Goal: Feedback & Contribution: Leave review/rating

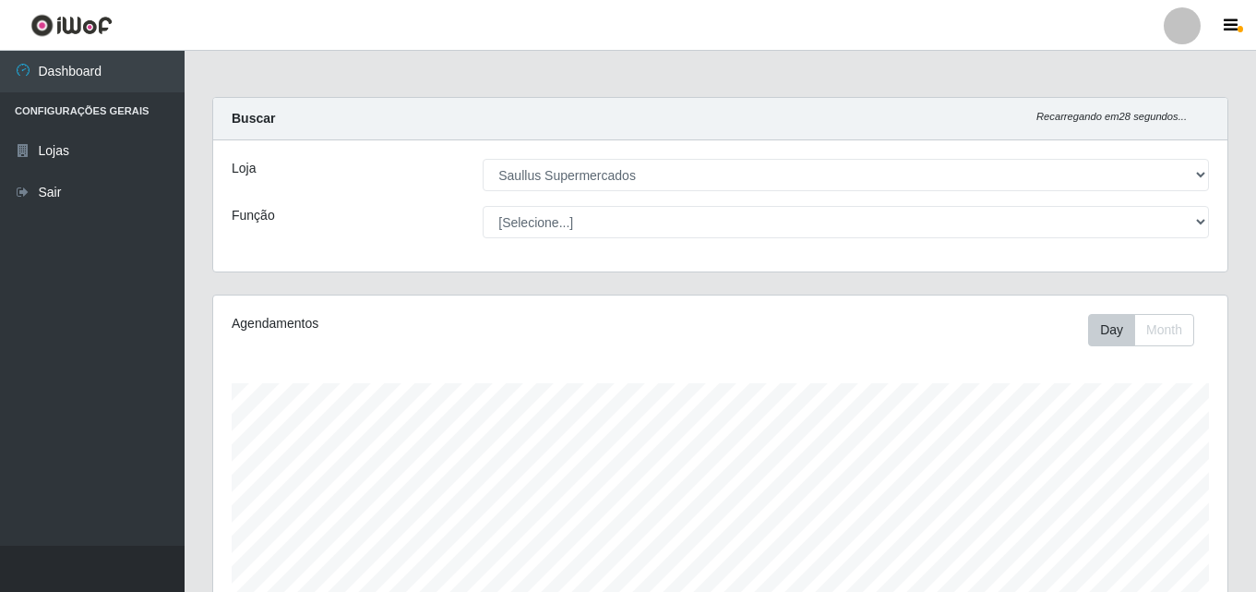
select select "423"
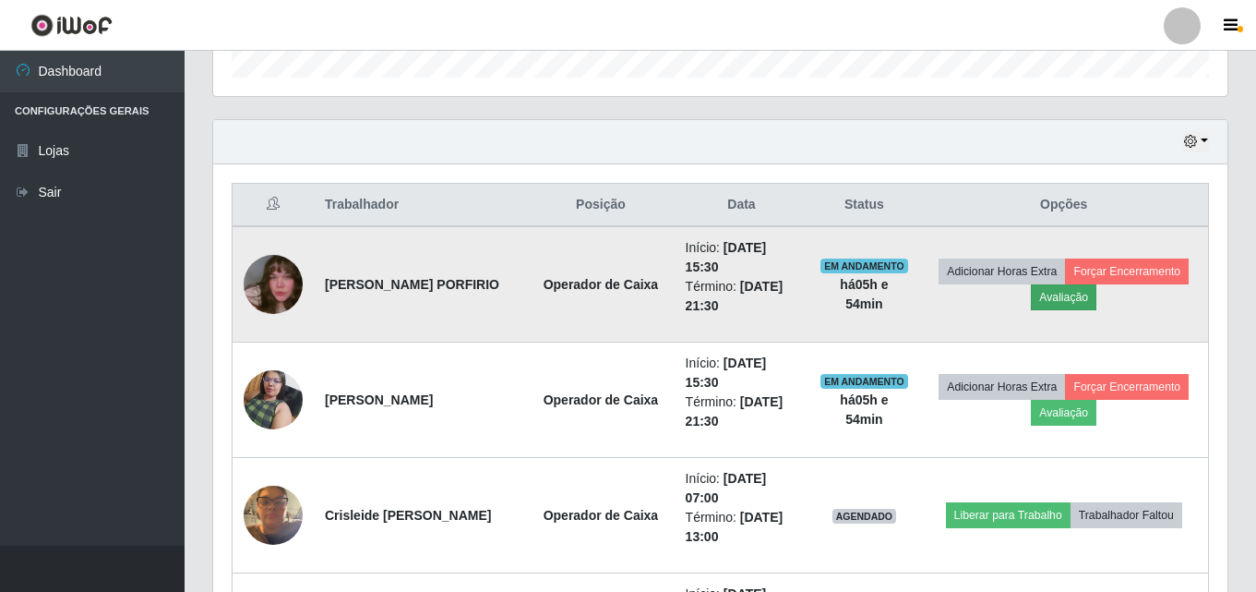
scroll to position [383, 1014]
click at [1084, 305] on button "Avaliação" at bounding box center [1064, 297] width 66 height 26
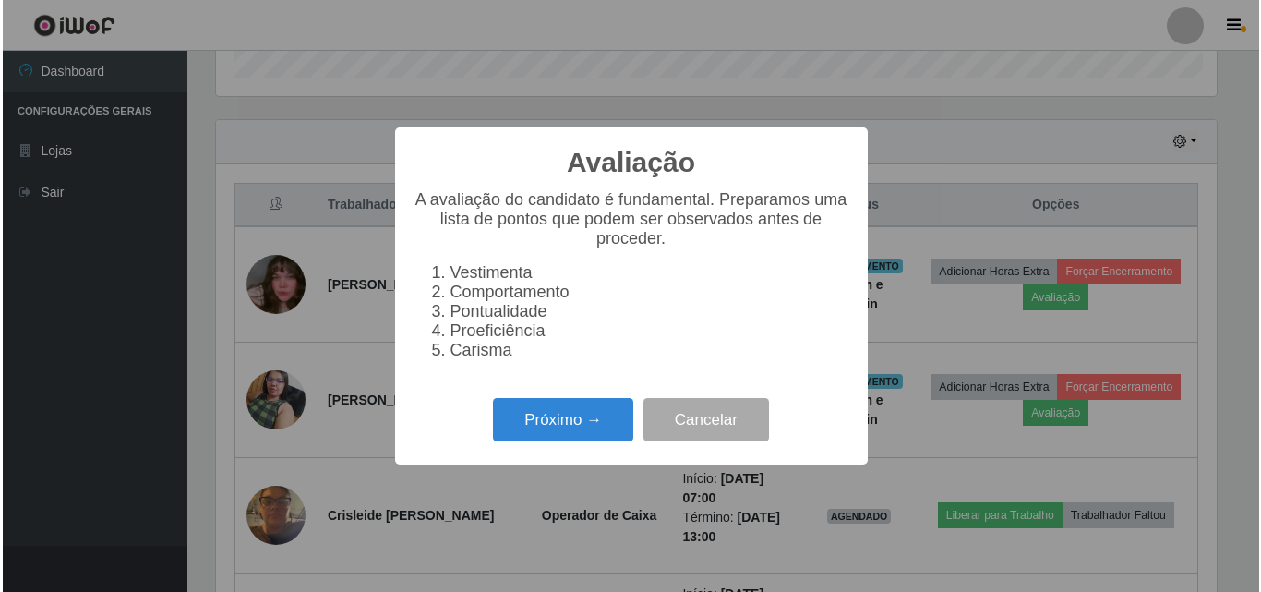
scroll to position [383, 1005]
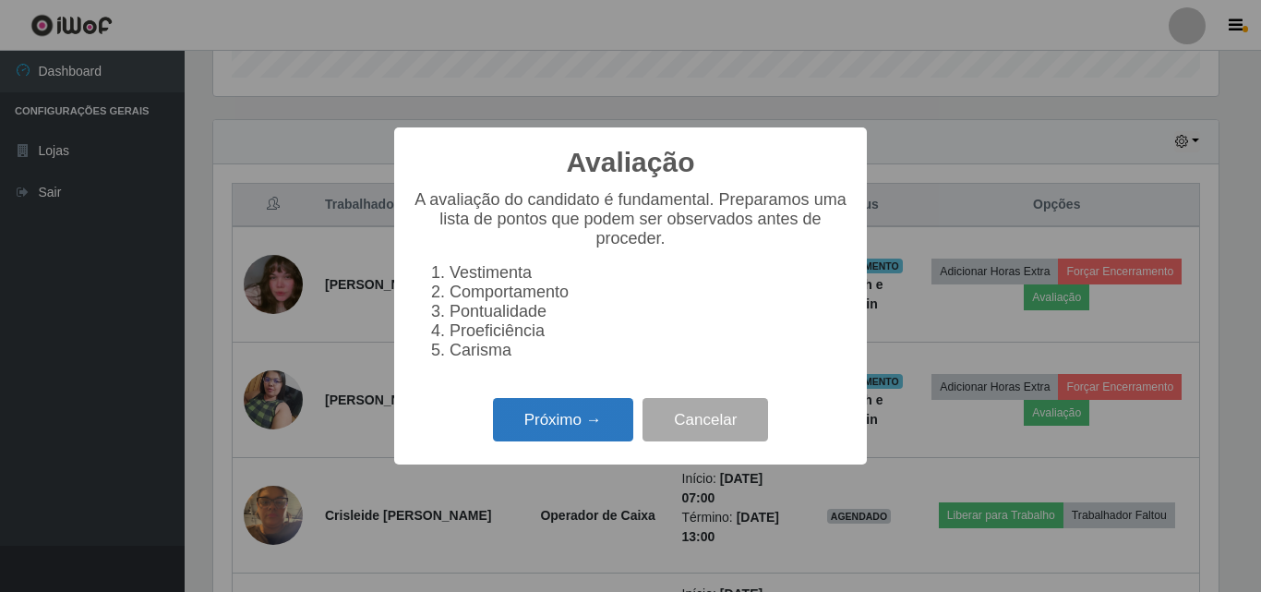
click at [584, 424] on button "Próximo →" at bounding box center [563, 419] width 140 height 43
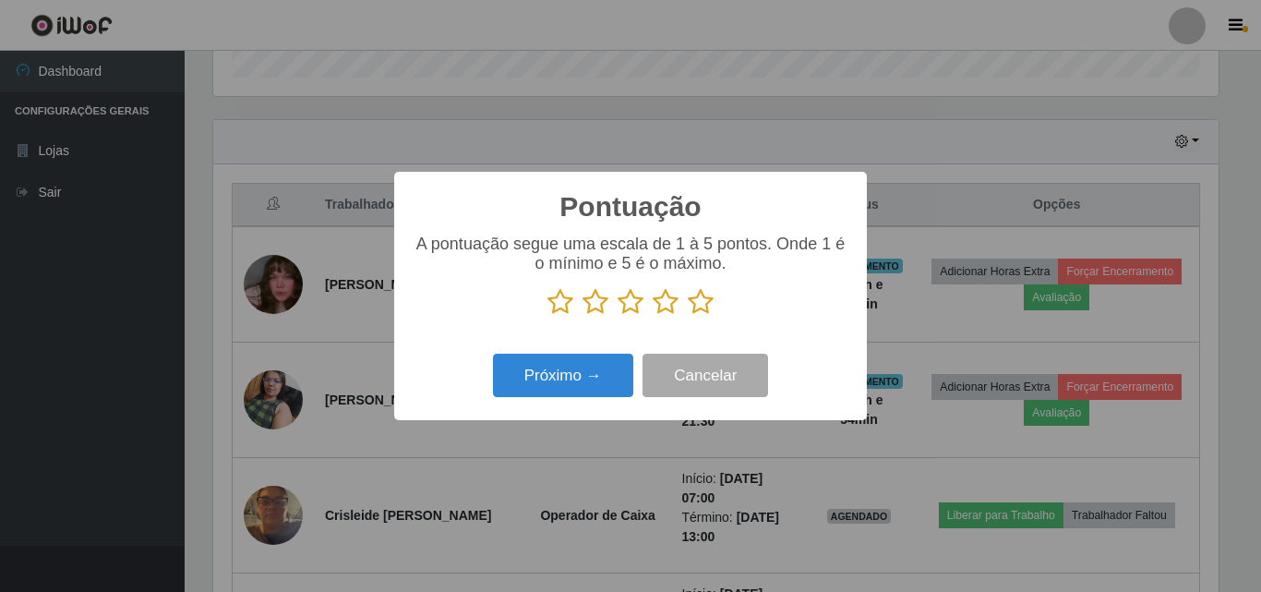
scroll to position [922600, 921978]
click at [664, 309] on icon at bounding box center [666, 302] width 26 height 28
click at [653, 316] on input "radio" at bounding box center [653, 316] width 0 height 0
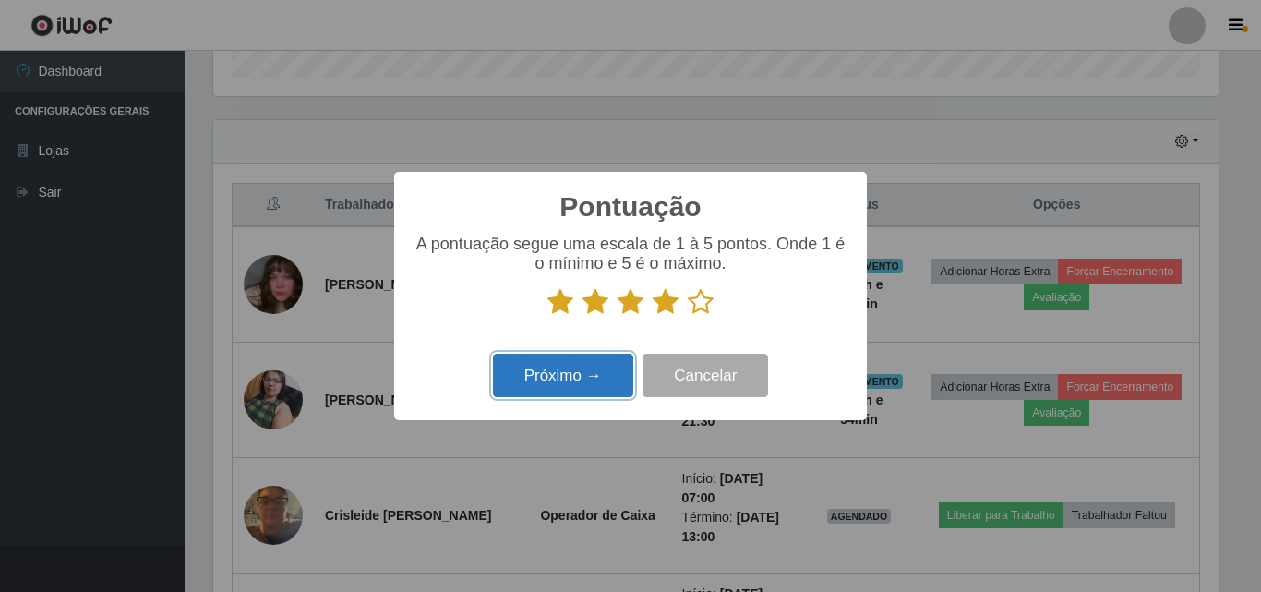
click at [563, 393] on button "Próximo →" at bounding box center [563, 375] width 140 height 43
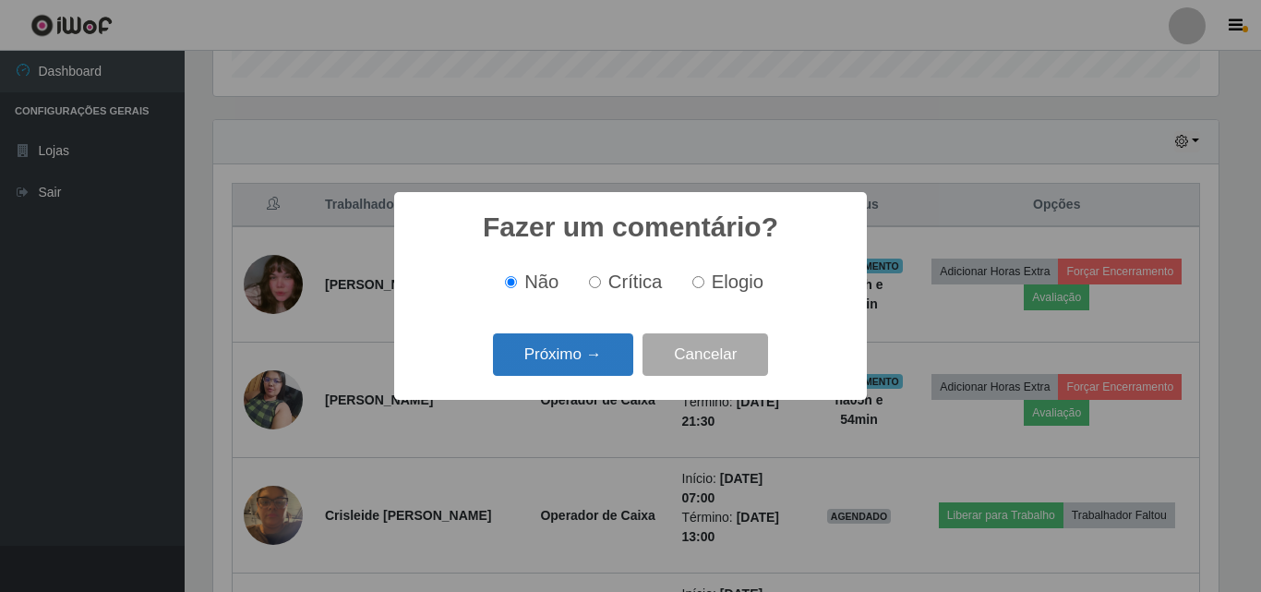
click at [582, 374] on button "Próximo →" at bounding box center [563, 354] width 140 height 43
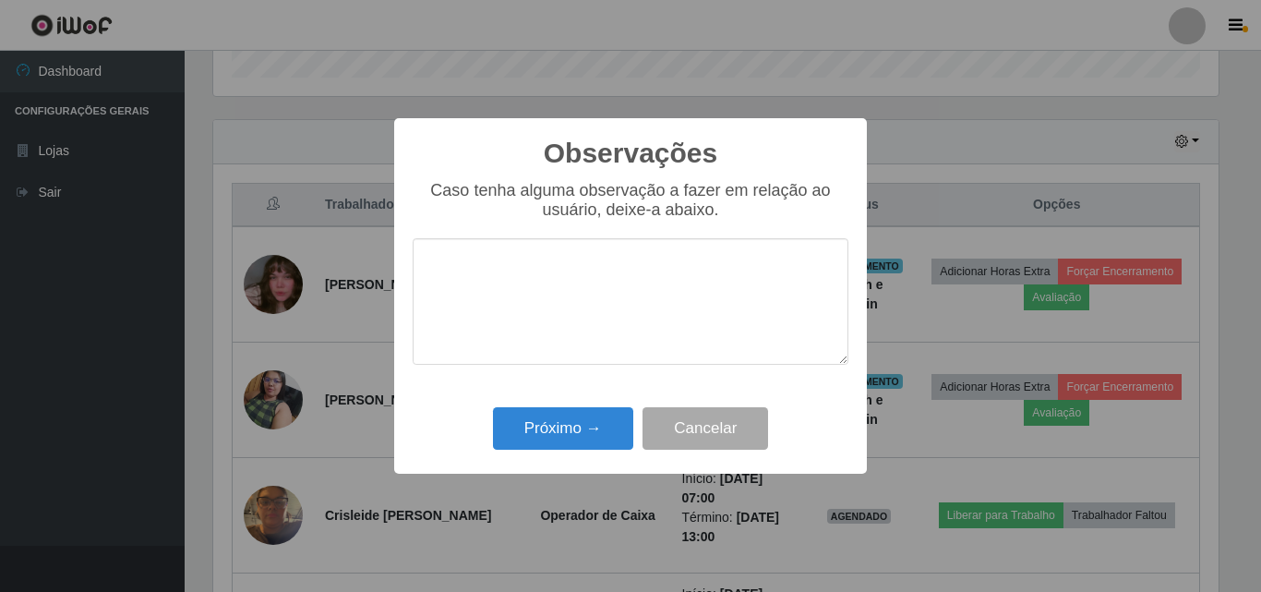
click at [569, 327] on textarea at bounding box center [631, 301] width 436 height 126
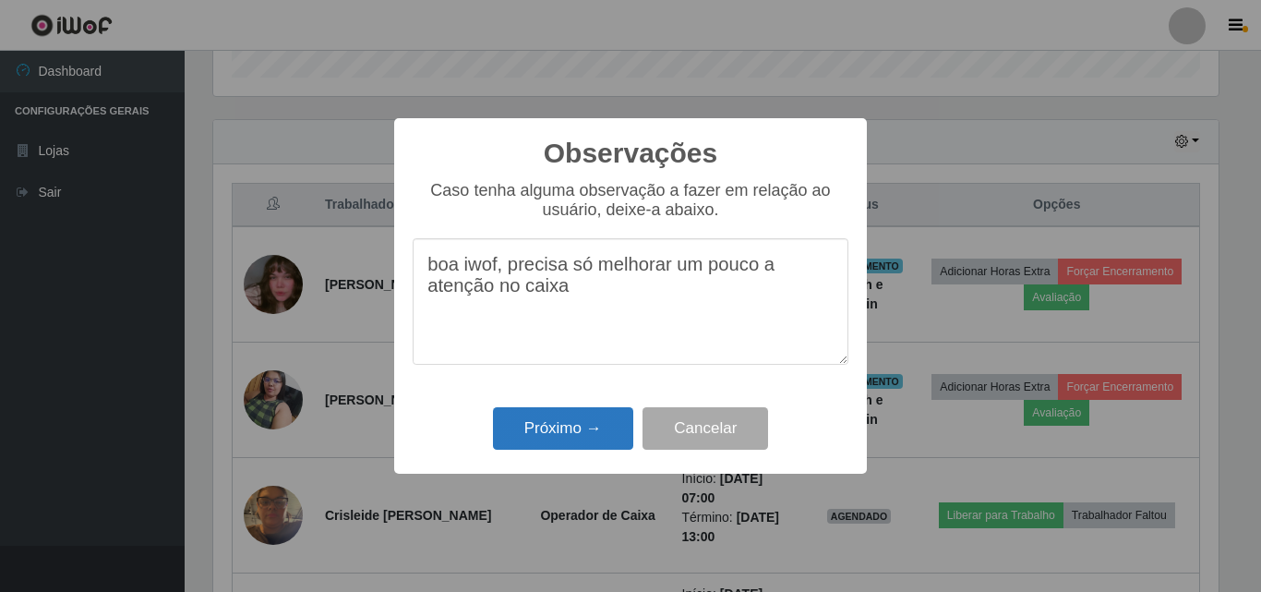
type textarea "boa iwof, precisa só melhorar um pouco a atenção no caixa"
click at [551, 424] on button "Próximo →" at bounding box center [563, 428] width 140 height 43
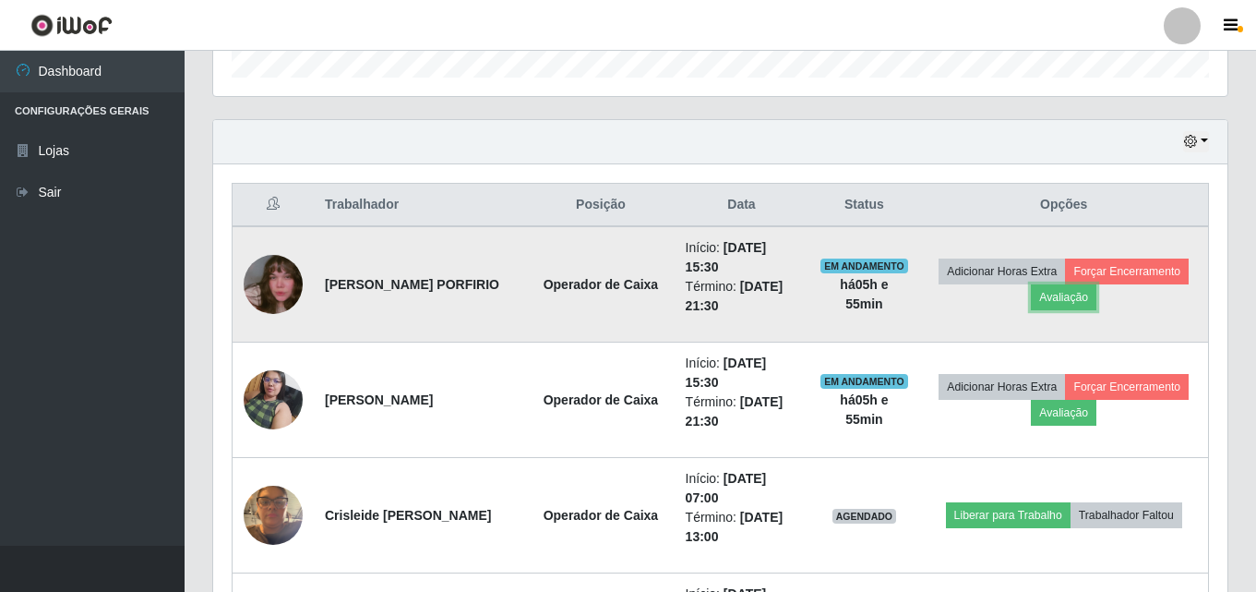
scroll to position [383, 1014]
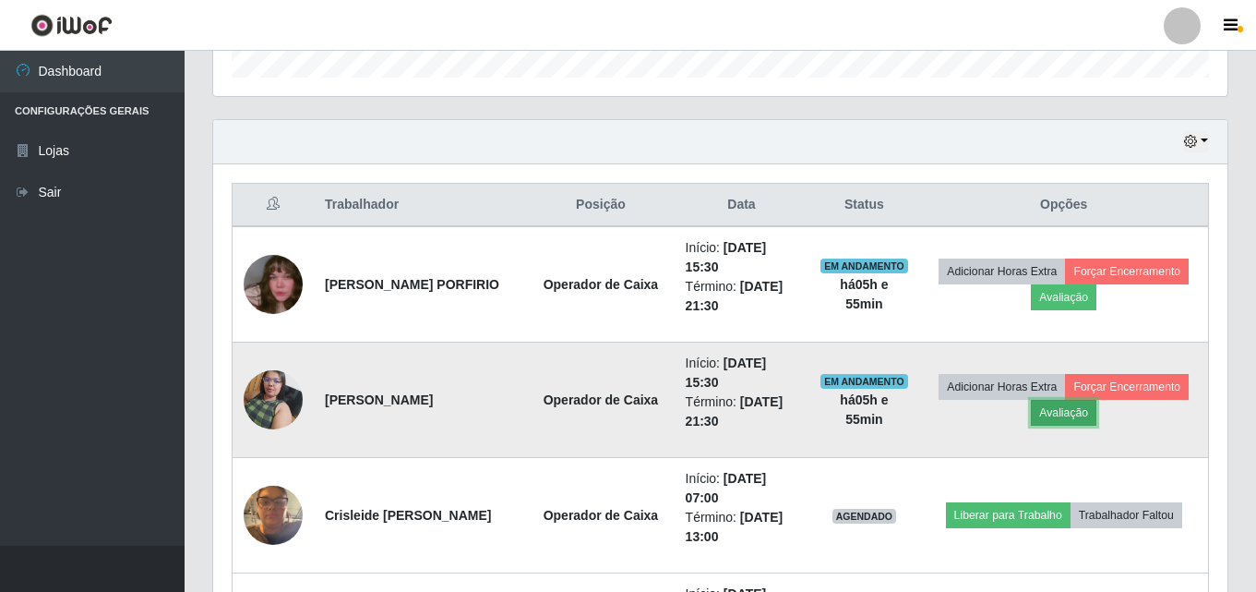
click at [1085, 413] on button "Avaliação" at bounding box center [1064, 413] width 66 height 26
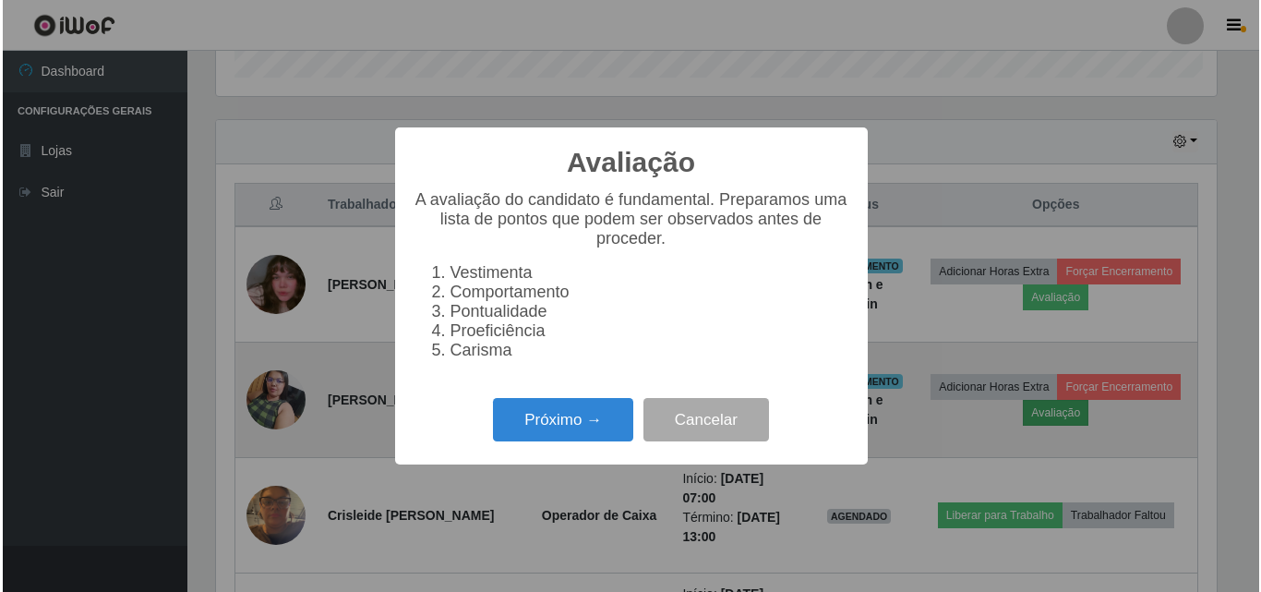
scroll to position [383, 1005]
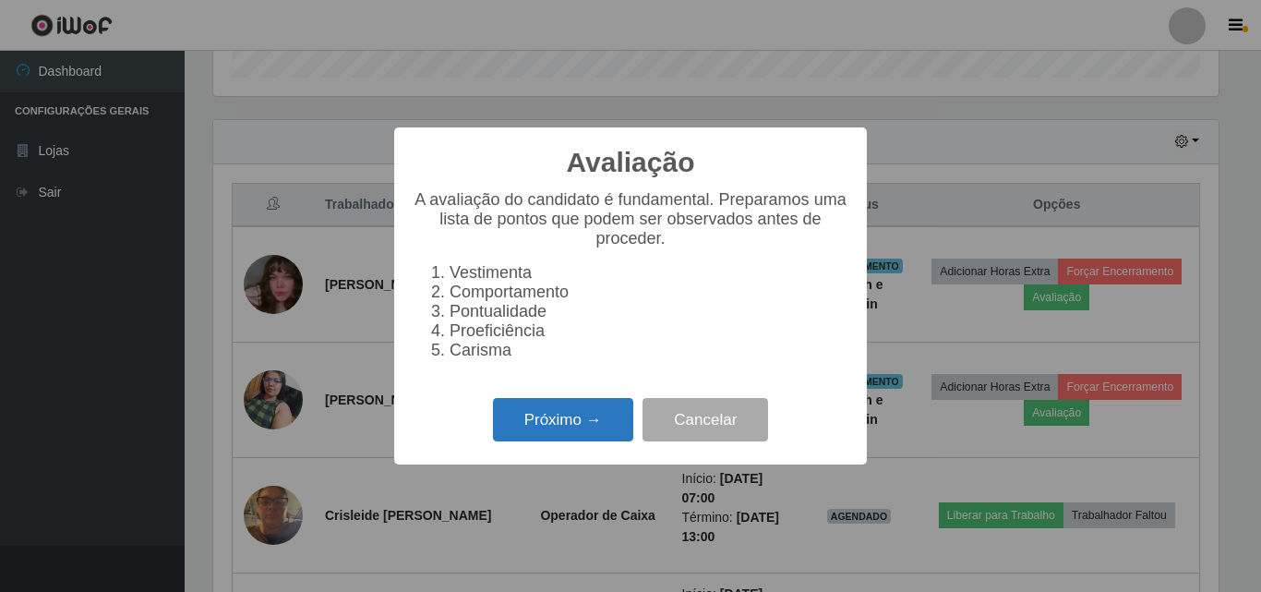
click at [581, 432] on button "Próximo →" at bounding box center [563, 419] width 140 height 43
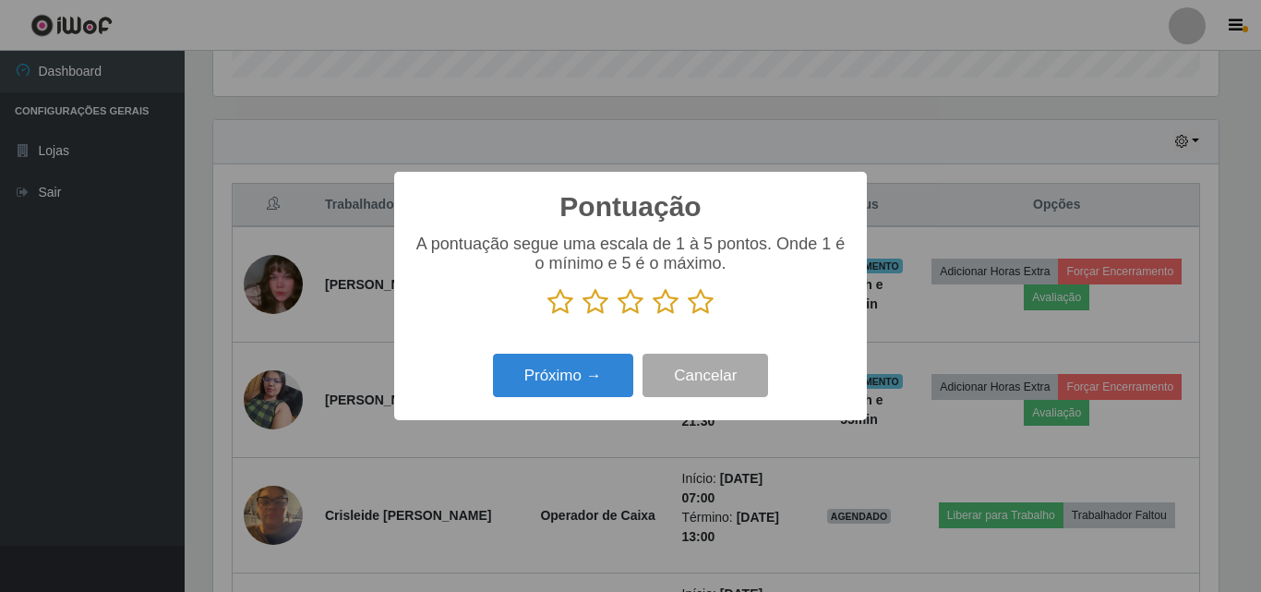
scroll to position [922600, 921978]
drag, startPoint x: 716, startPoint y: 302, endPoint x: 704, endPoint y: 301, distance: 12.0
click at [713, 301] on p at bounding box center [631, 302] width 436 height 28
click at [704, 302] on icon at bounding box center [701, 302] width 26 height 28
click at [688, 316] on input "radio" at bounding box center [688, 316] width 0 height 0
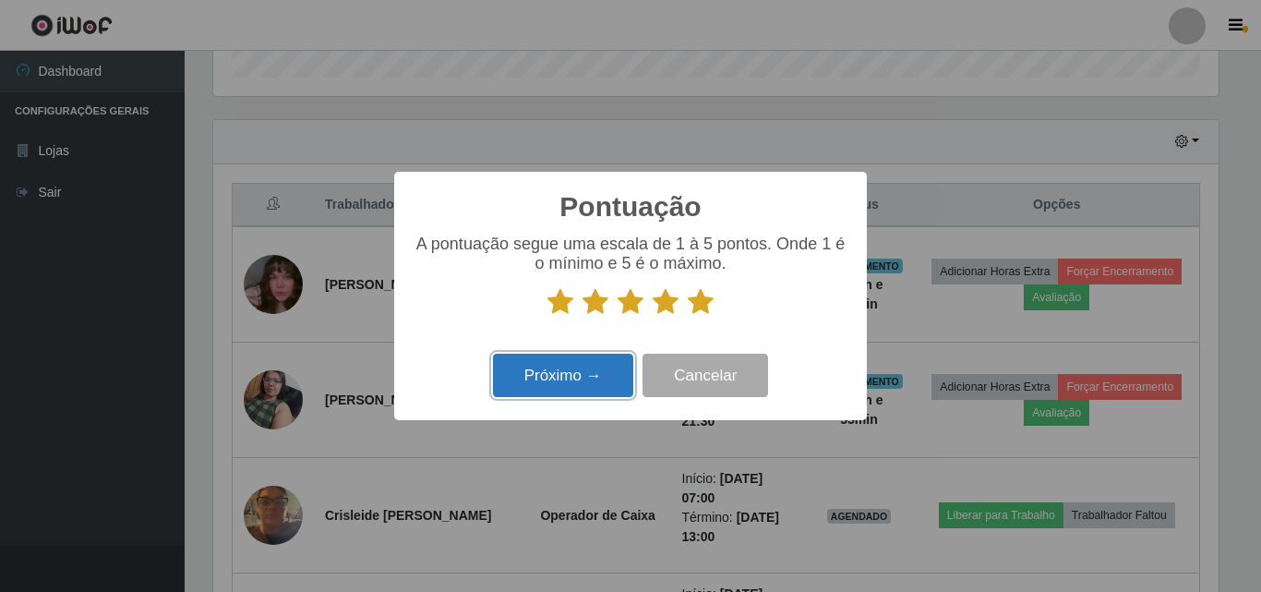
click at [615, 393] on button "Próximo →" at bounding box center [563, 375] width 140 height 43
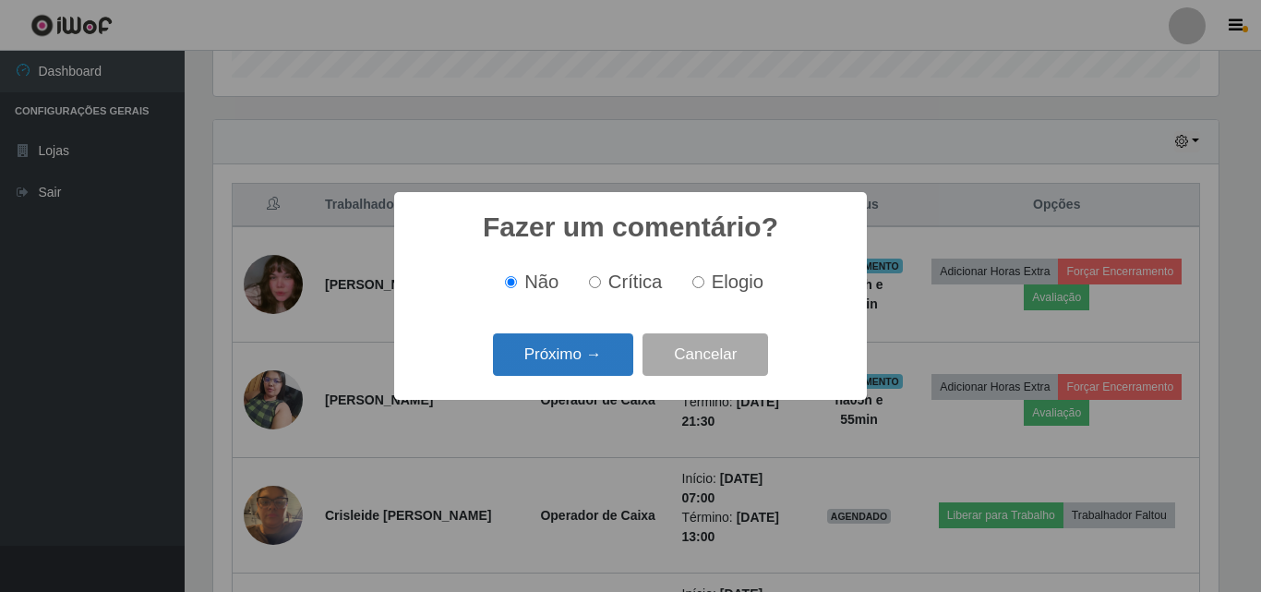
click at [588, 377] on div "Próximo → Cancelar" at bounding box center [631, 354] width 436 height 53
click at [590, 368] on button "Próximo →" at bounding box center [563, 354] width 140 height 43
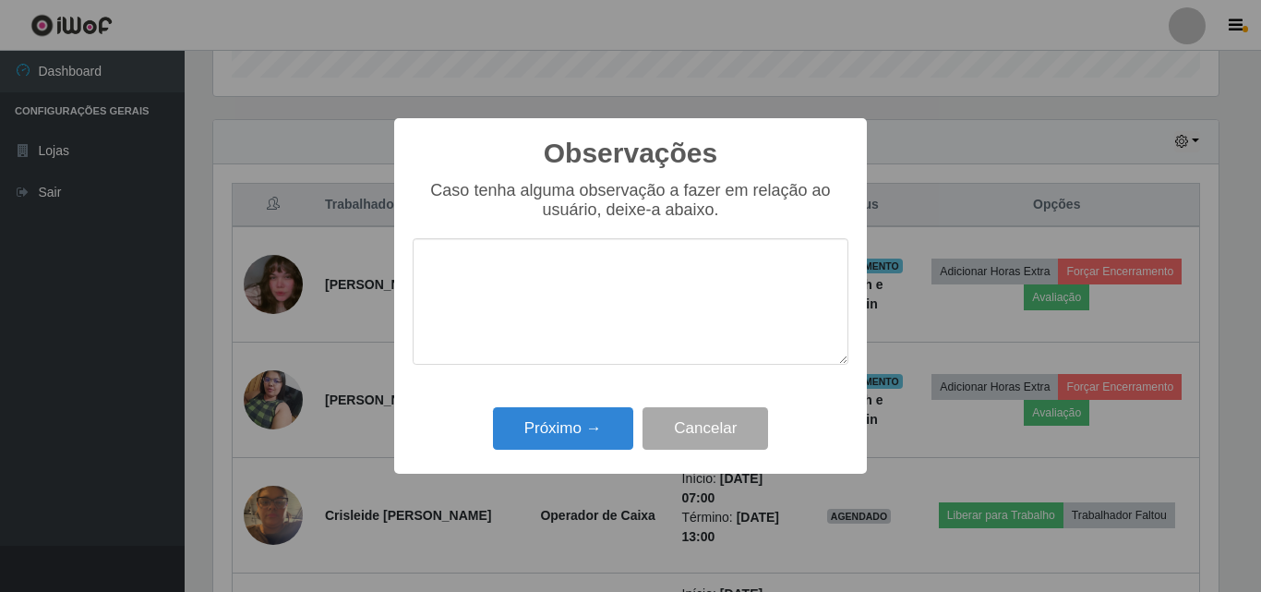
click at [601, 332] on textarea at bounding box center [631, 301] width 436 height 126
type textarea "excelente profissional"
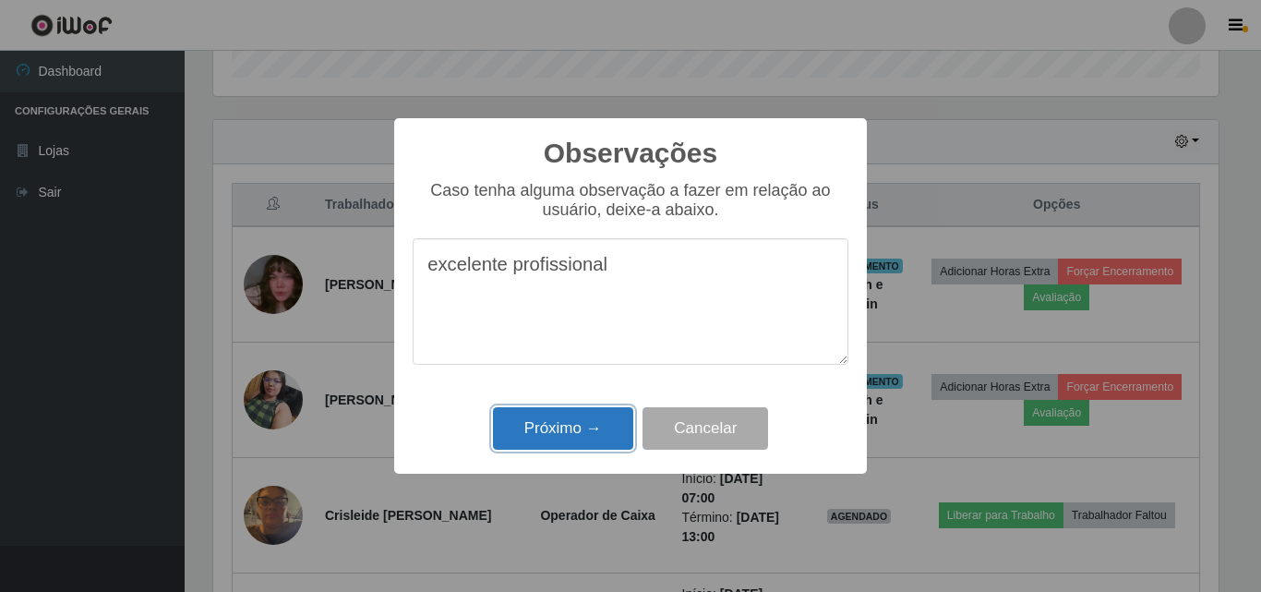
click at [587, 439] on button "Próximo →" at bounding box center [563, 428] width 140 height 43
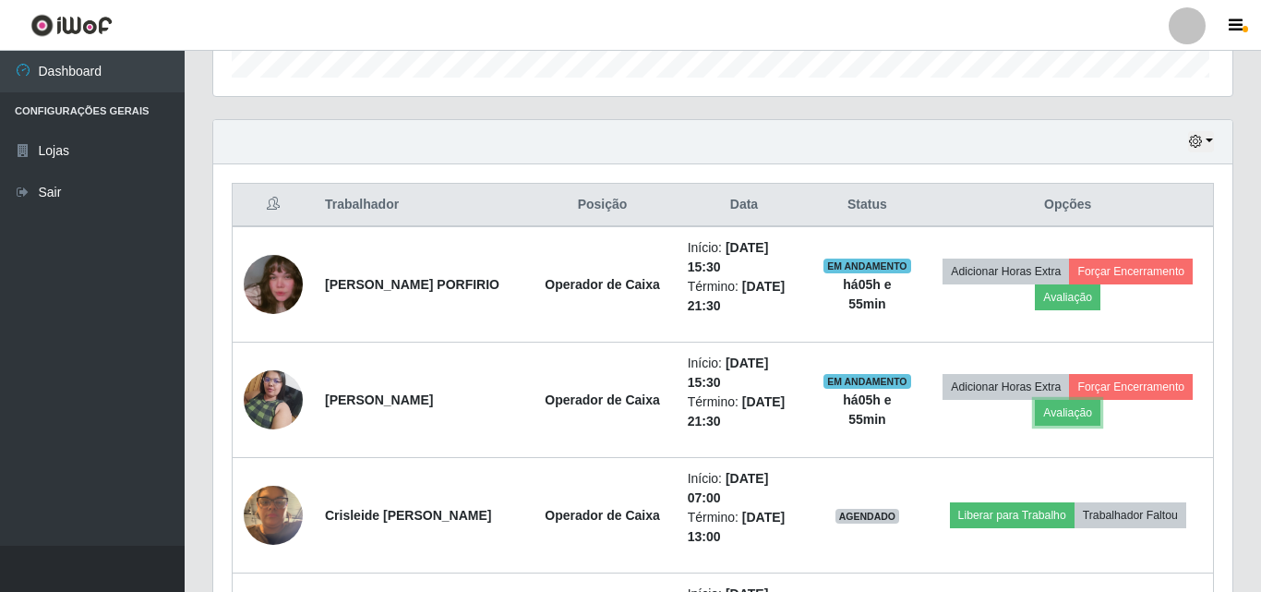
scroll to position [383, 1014]
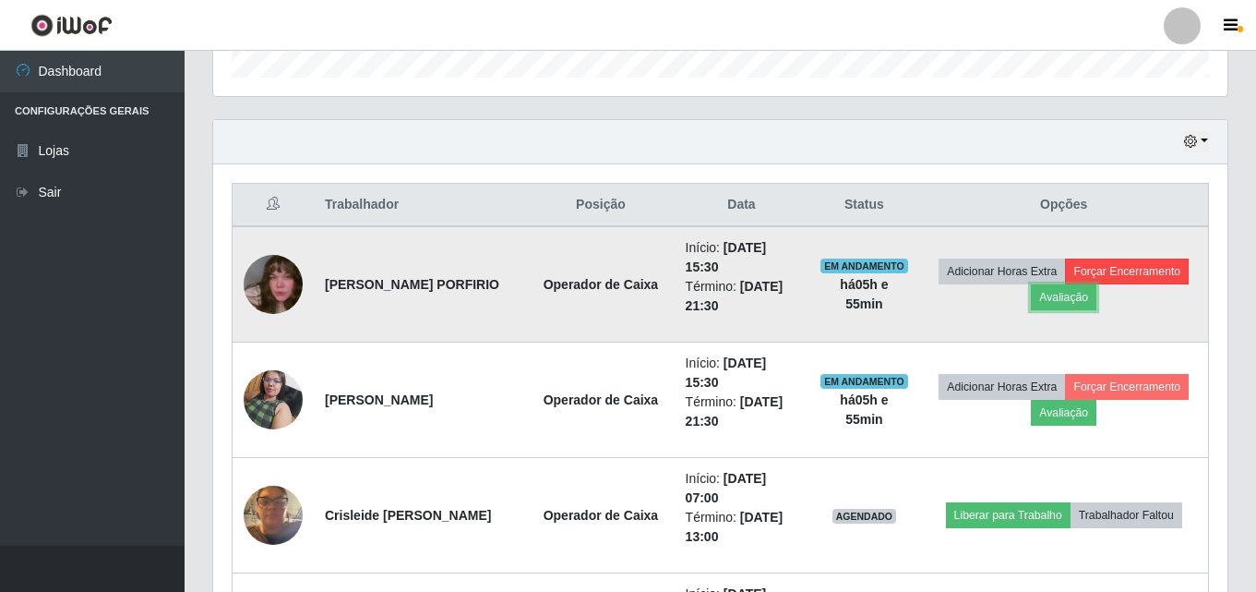
click at [1075, 283] on td "Adicionar Horas Extra Forçar Encerramento Avaliação" at bounding box center [1063, 284] width 289 height 116
click at [1083, 298] on button "Avaliação" at bounding box center [1064, 297] width 66 height 26
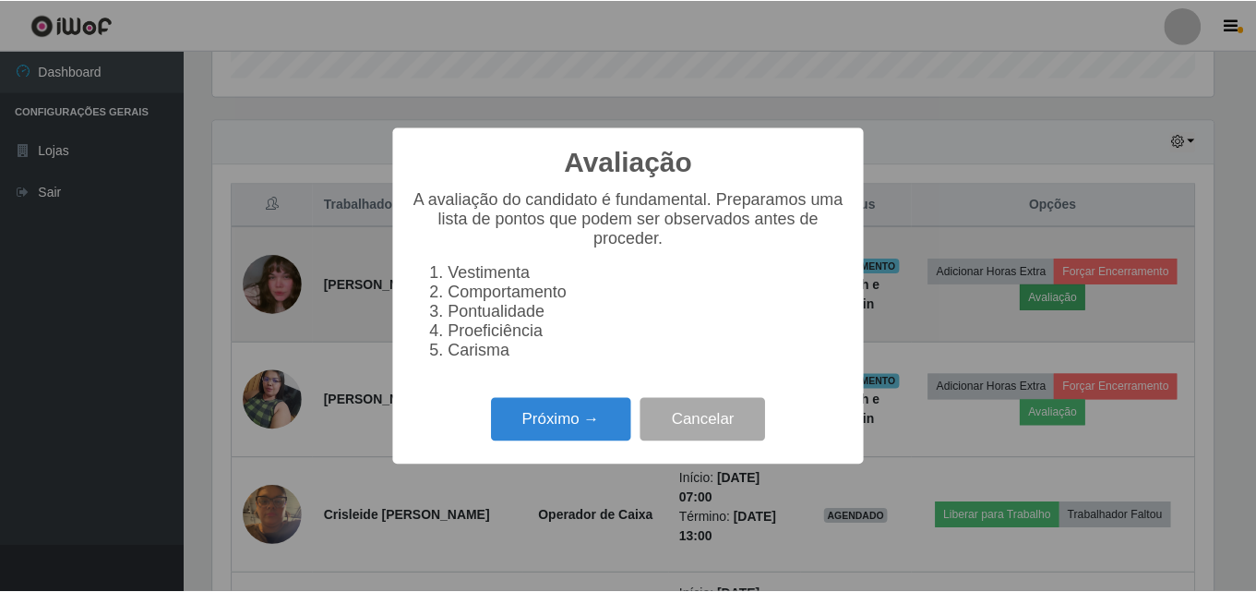
scroll to position [383, 1005]
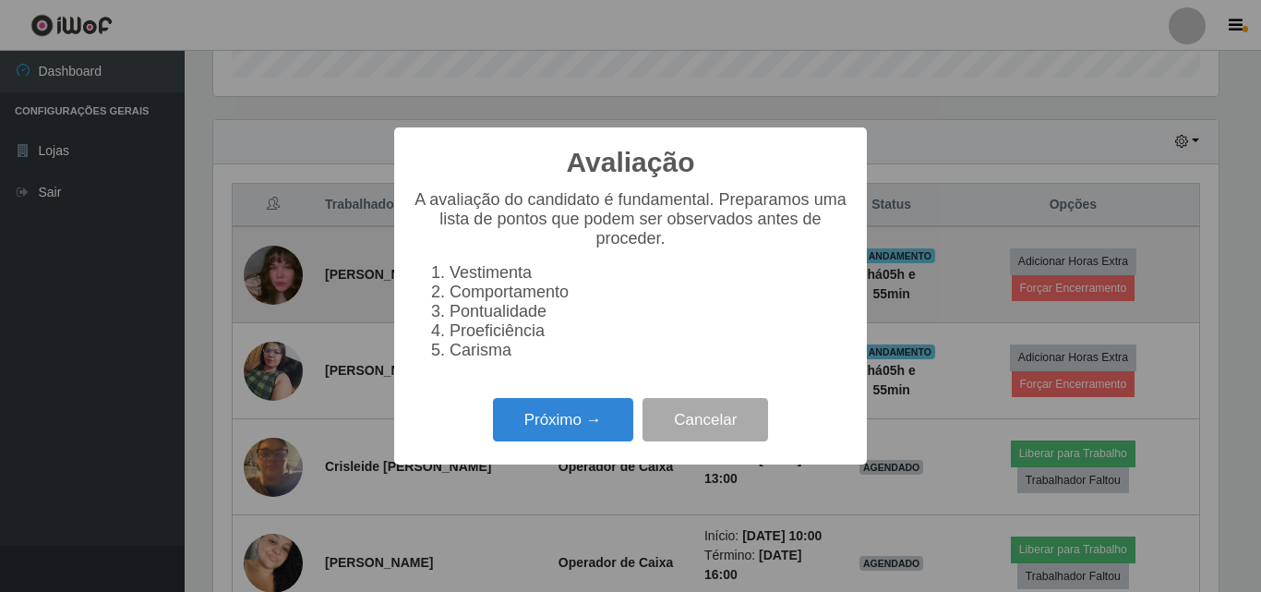
click at [952, 333] on div "Avaliação × A avaliação do candidato é fundamental. Preparamos uma lista de pon…" at bounding box center [630, 296] width 1261 height 592
click at [713, 433] on button "Cancelar" at bounding box center [705, 419] width 126 height 43
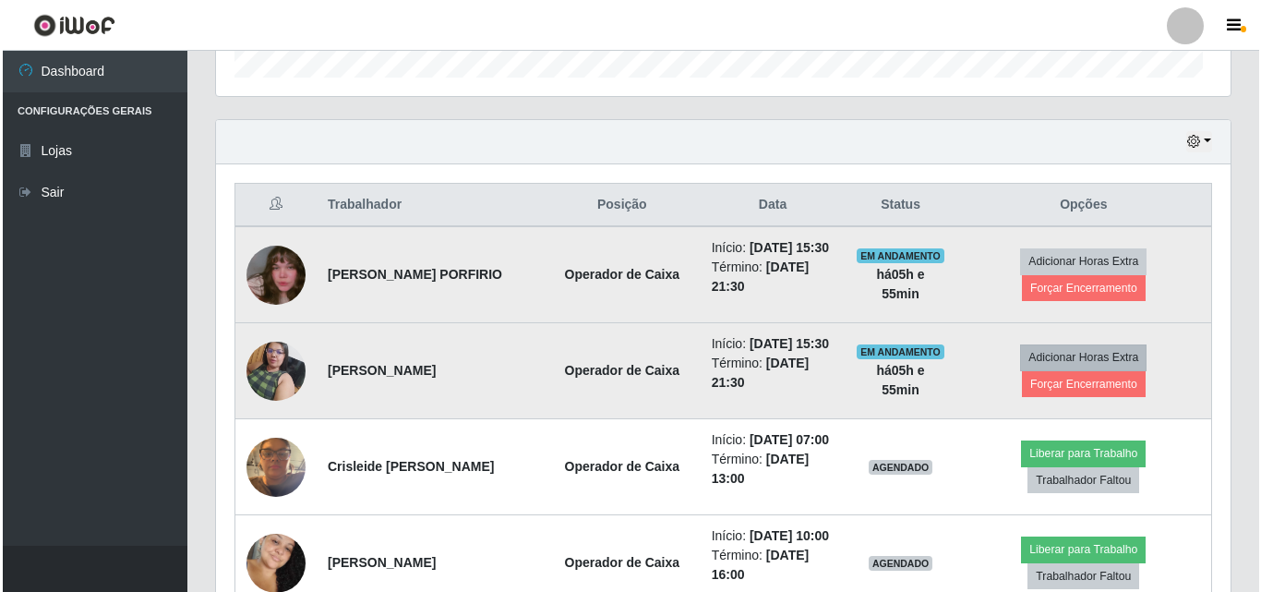
scroll to position [383, 1014]
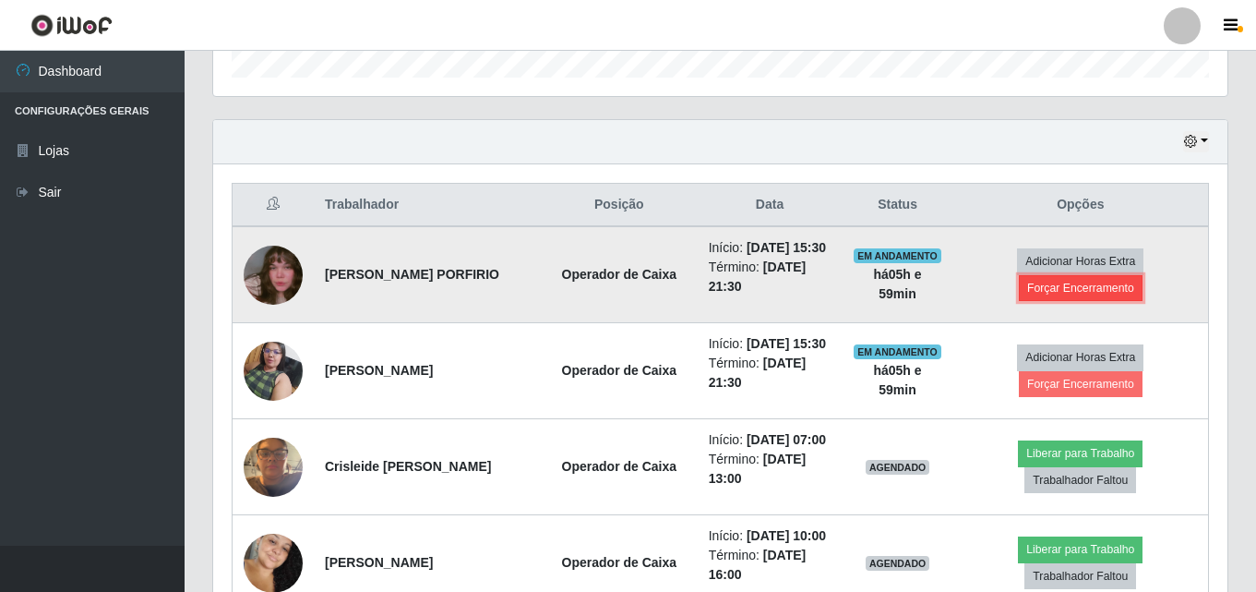
click at [1069, 301] on button "Forçar Encerramento" at bounding box center [1081, 288] width 124 height 26
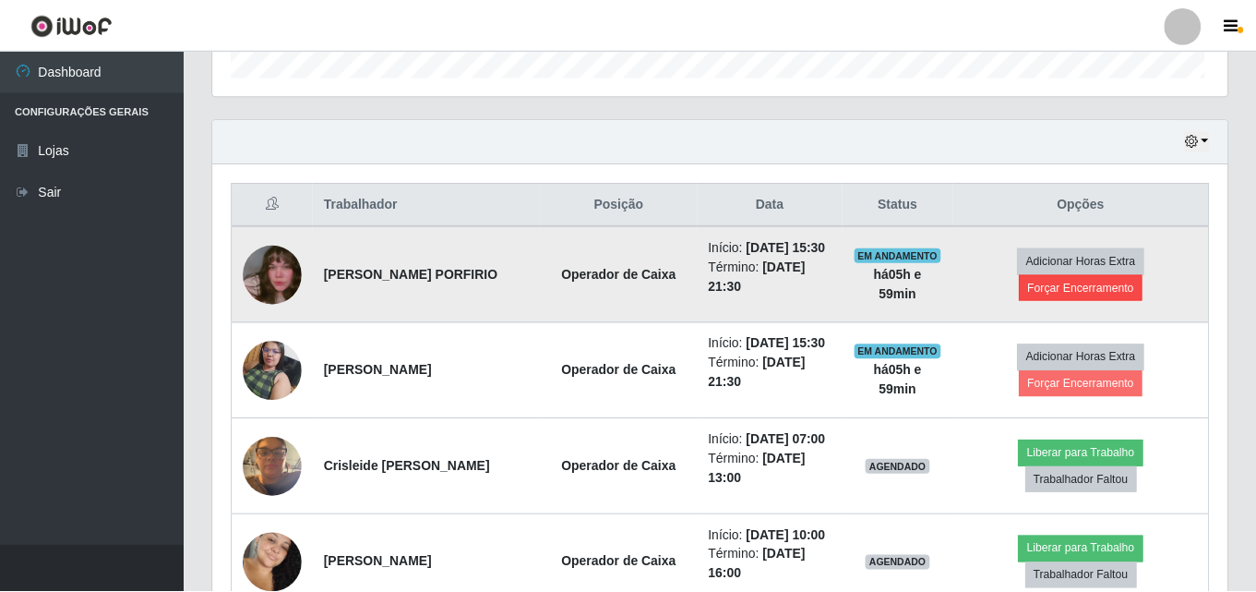
scroll to position [383, 1005]
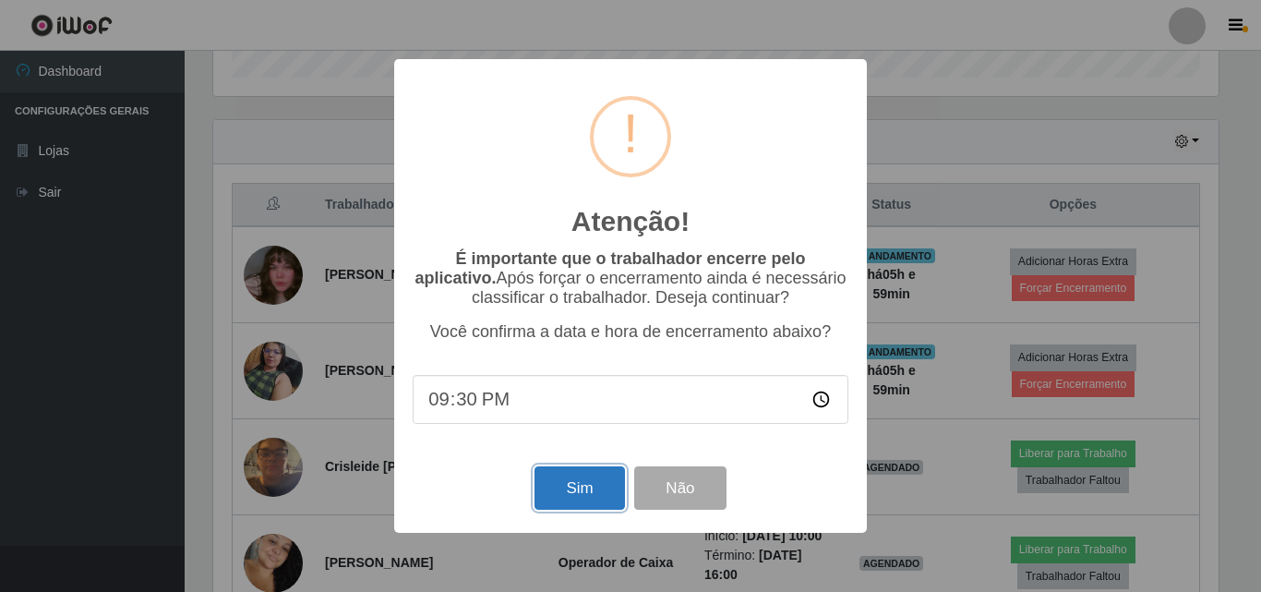
click at [590, 495] on button "Sim" at bounding box center [579, 487] width 90 height 43
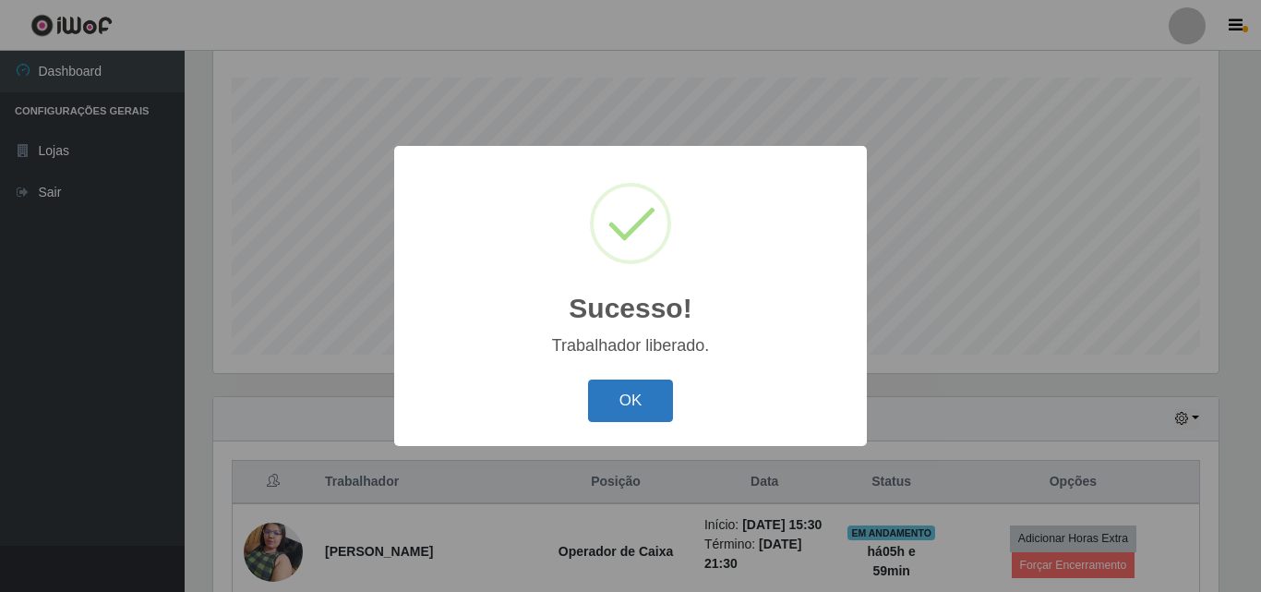
click at [620, 411] on button "OK" at bounding box center [631, 400] width 86 height 43
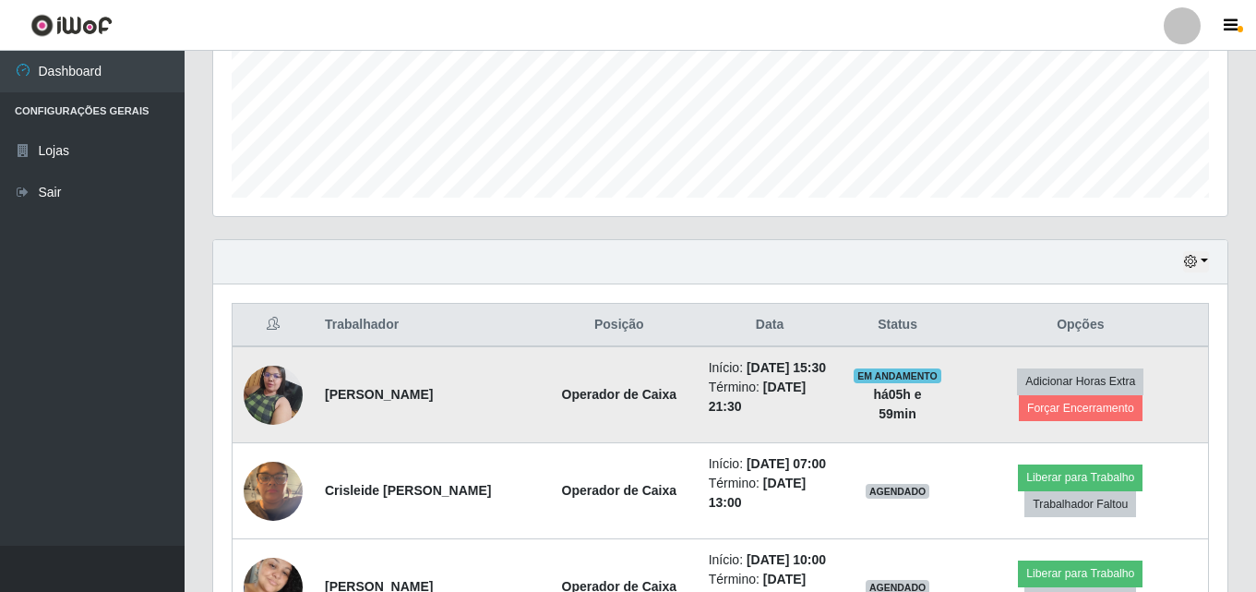
scroll to position [490, 0]
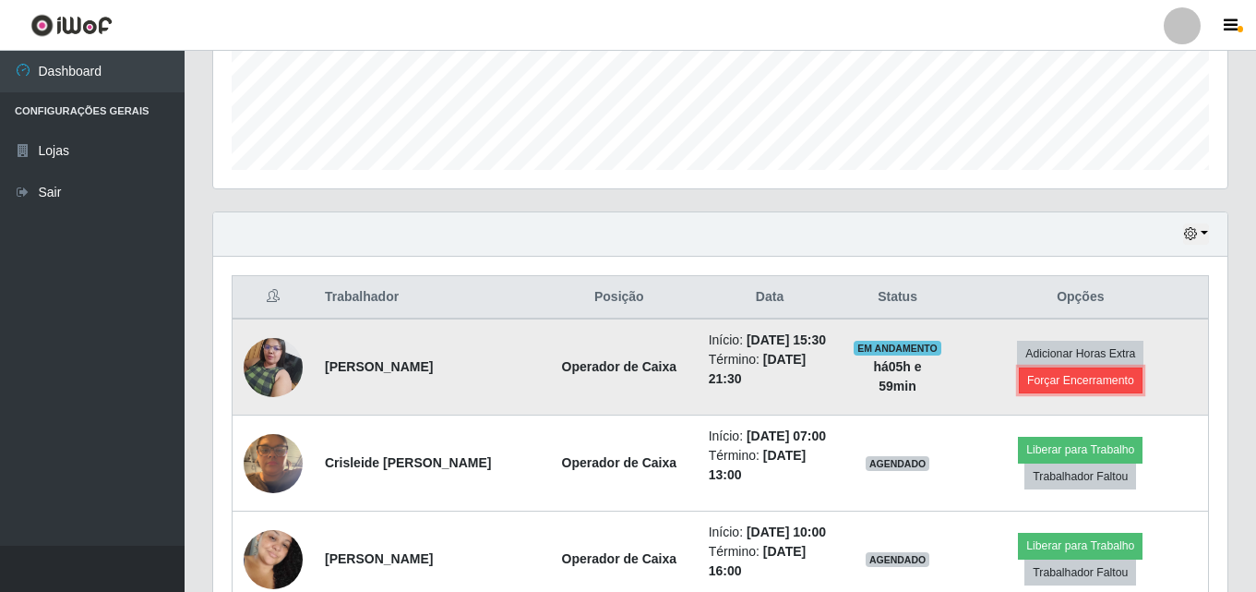
click at [1087, 393] on button "Forçar Encerramento" at bounding box center [1081, 380] width 124 height 26
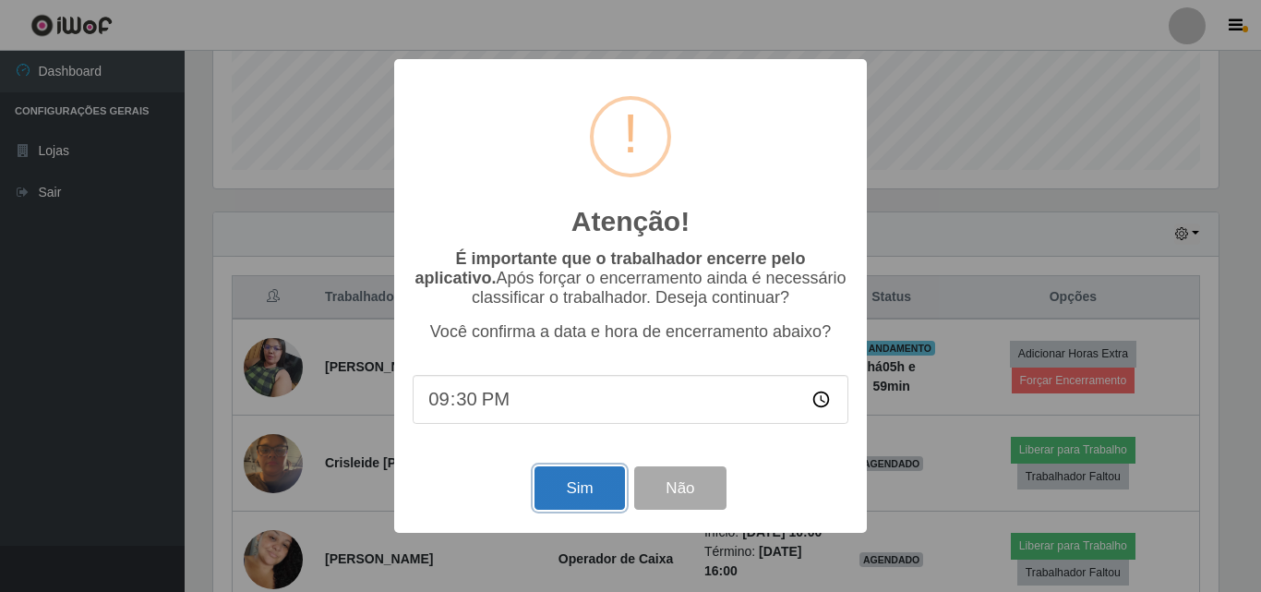
click at [566, 482] on button "Sim" at bounding box center [579, 487] width 90 height 43
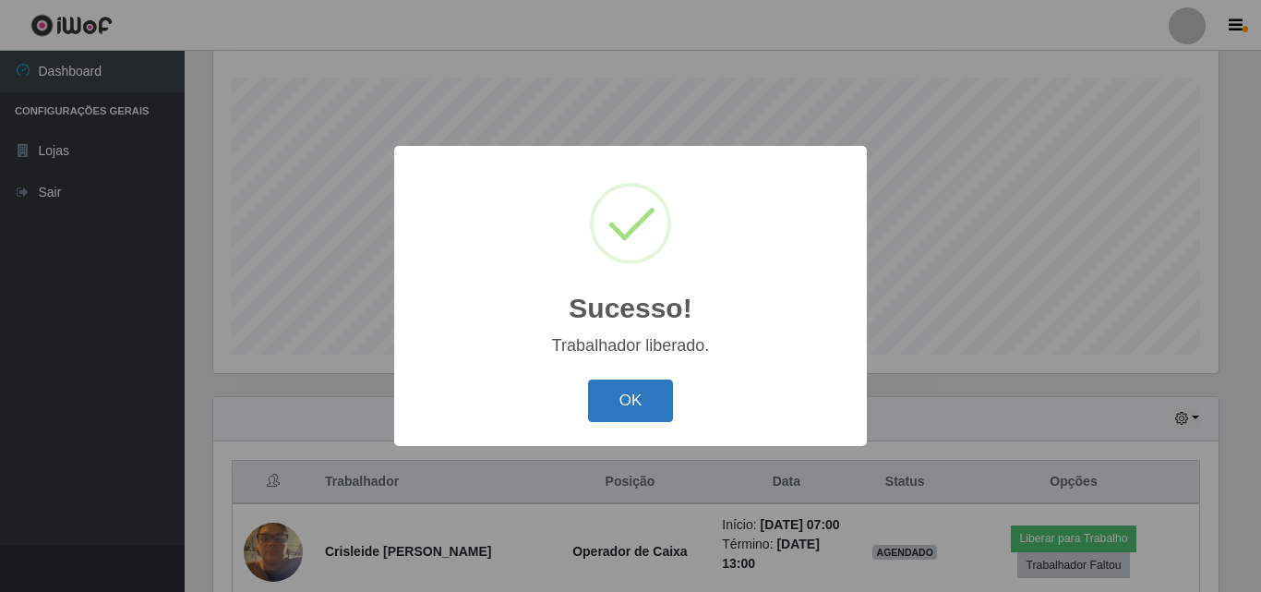
click at [630, 407] on button "OK" at bounding box center [631, 400] width 86 height 43
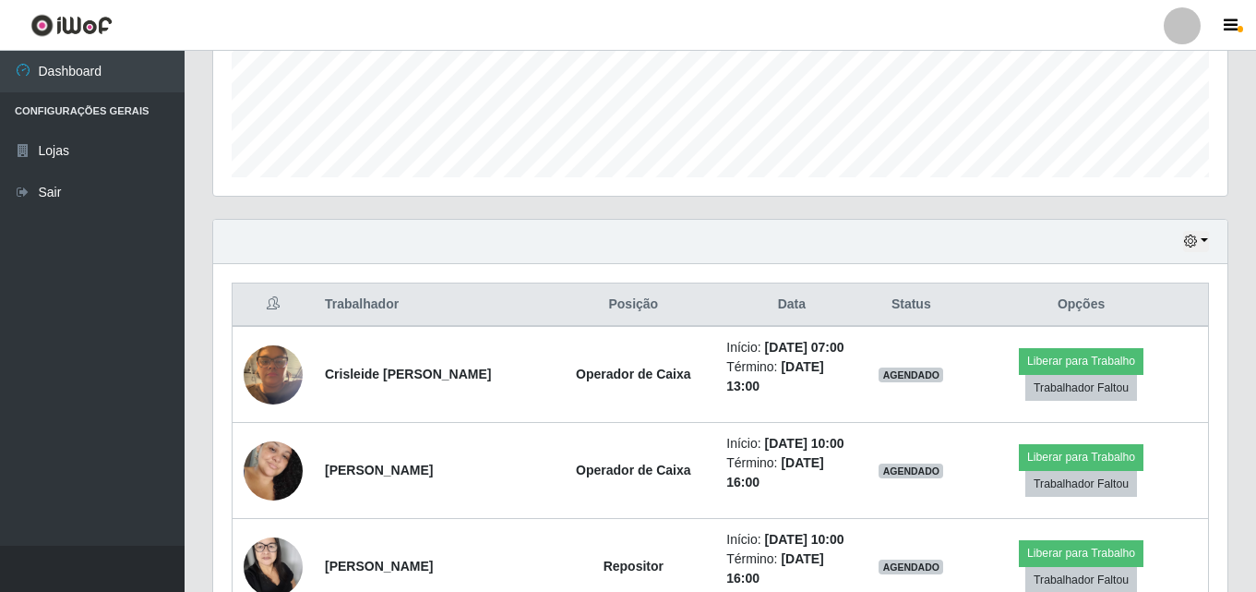
scroll to position [490, 0]
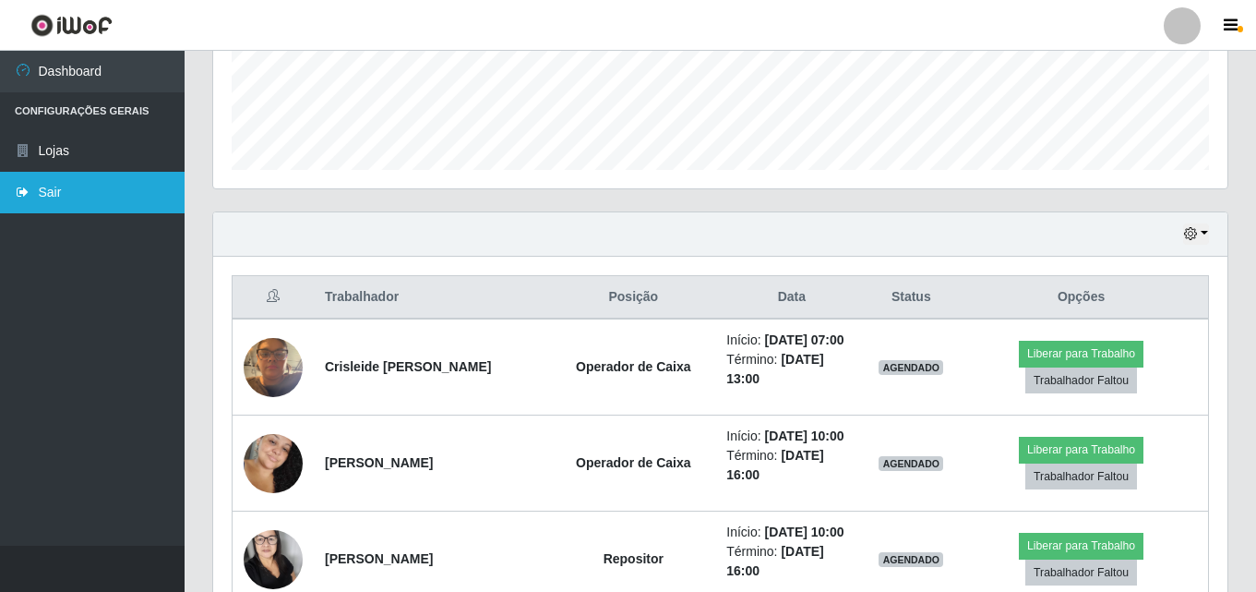
click at [51, 186] on link "Sair" at bounding box center [92, 193] width 185 height 42
